Goal: Task Accomplishment & Management: Manage account settings

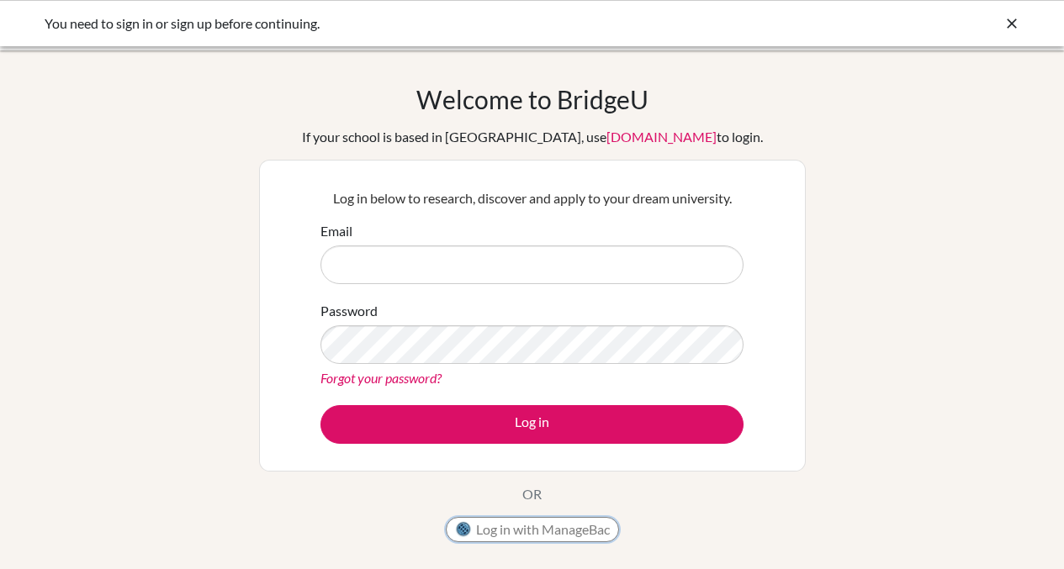
click at [553, 525] on button "Log in with ManageBac" at bounding box center [532, 529] width 173 height 25
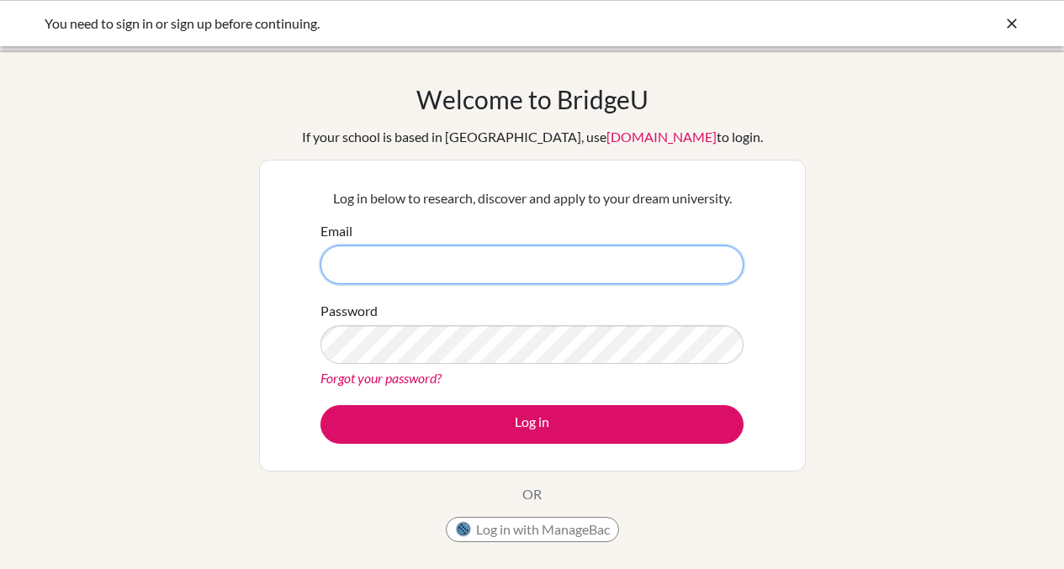
click at [363, 269] on input "Email" at bounding box center [531, 265] width 423 height 39
type input "[PERSON_NAME][EMAIL_ADDRESS][PERSON_NAME][DOMAIN_NAME]"
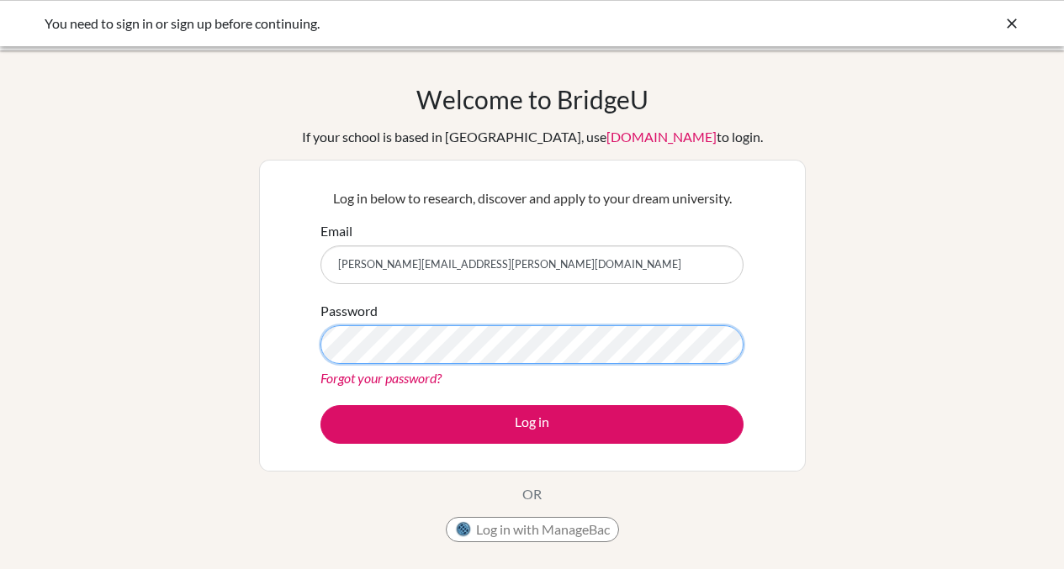
click at [320, 405] on button "Log in" at bounding box center [531, 424] width 423 height 39
